Goal: Task Accomplishment & Management: Manage account settings

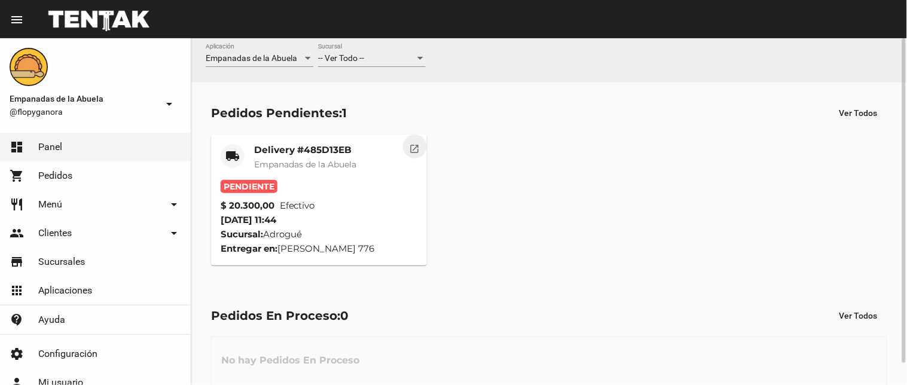
click at [416, 143] on mat-icon "open_in_new" at bounding box center [414, 147] width 11 height 11
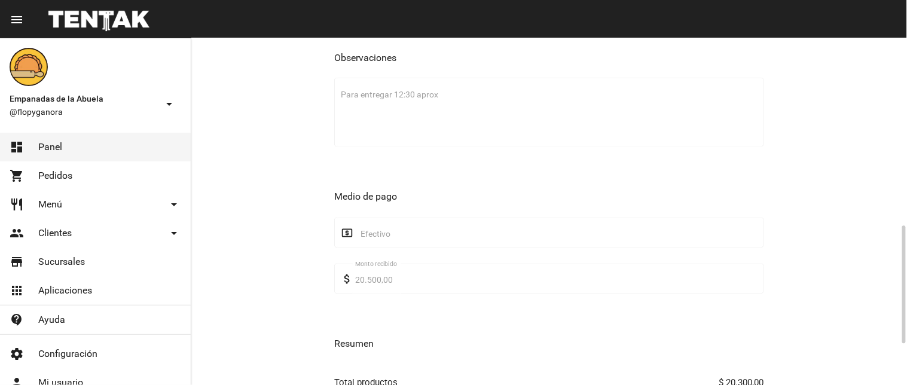
scroll to position [669, 0]
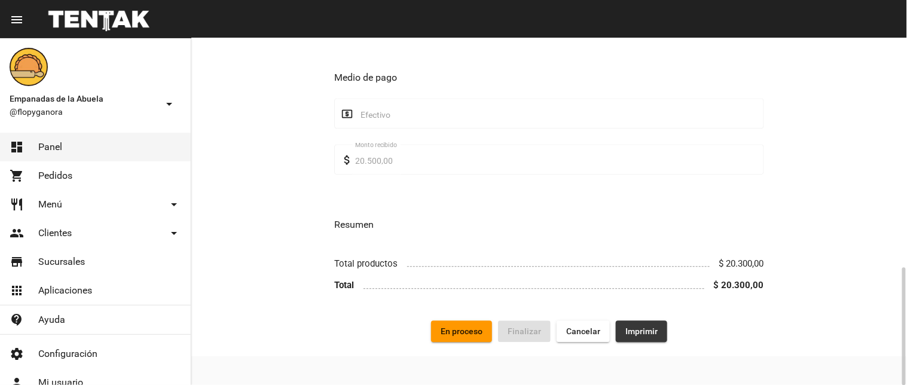
click at [631, 331] on span "Imprimir" at bounding box center [641, 331] width 32 height 10
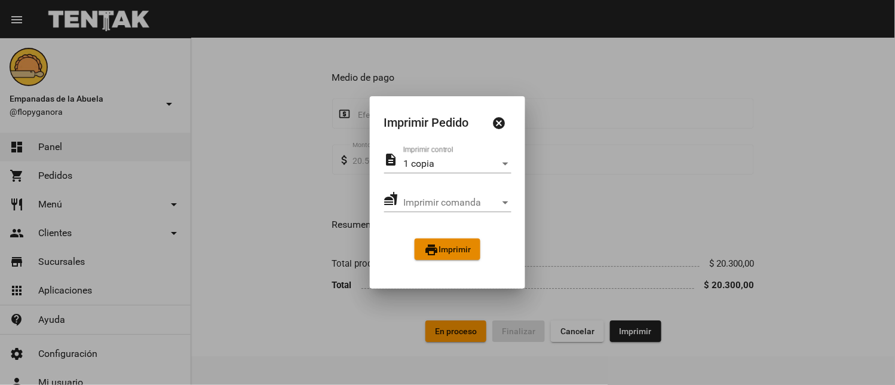
click at [431, 252] on mat-icon "print" at bounding box center [431, 250] width 14 height 14
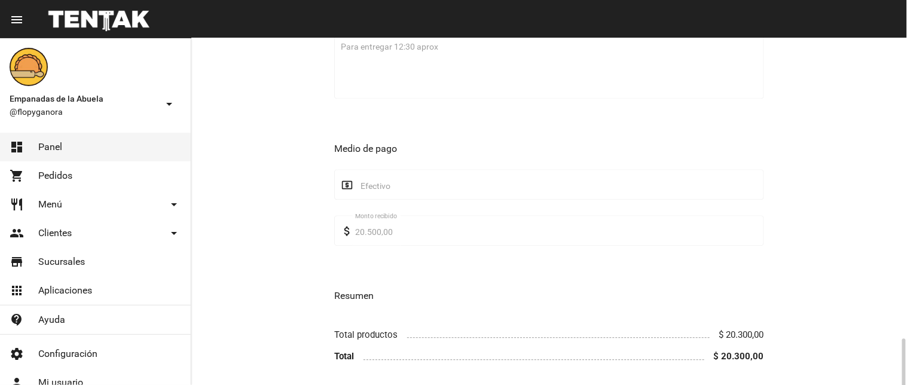
scroll to position [669, 0]
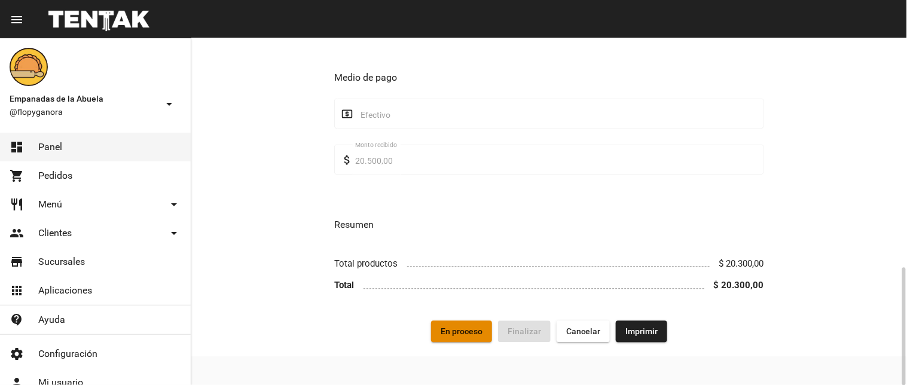
click at [461, 325] on button "En proceso" at bounding box center [461, 331] width 61 height 22
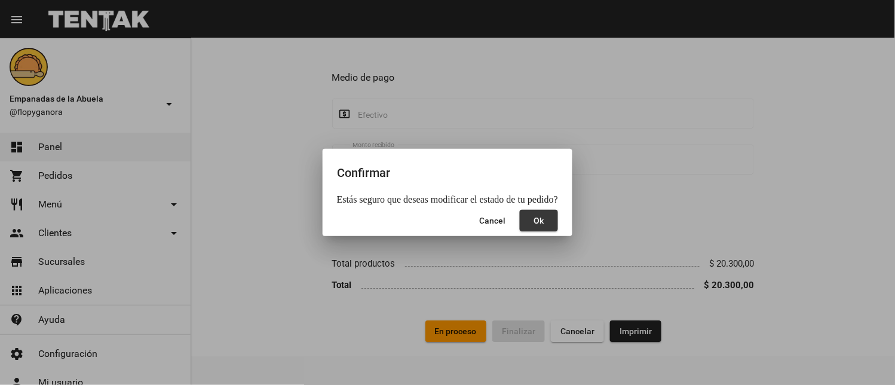
click at [547, 224] on button "Ok" at bounding box center [539, 221] width 38 height 22
